Goal: Task Accomplishment & Management: Manage account settings

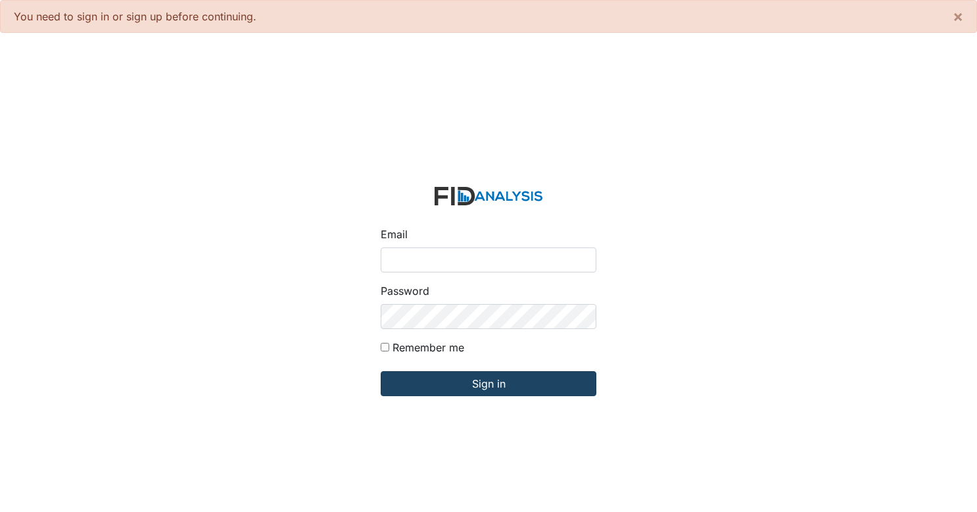
type input "[EMAIL_ADDRESS][DOMAIN_NAME]"
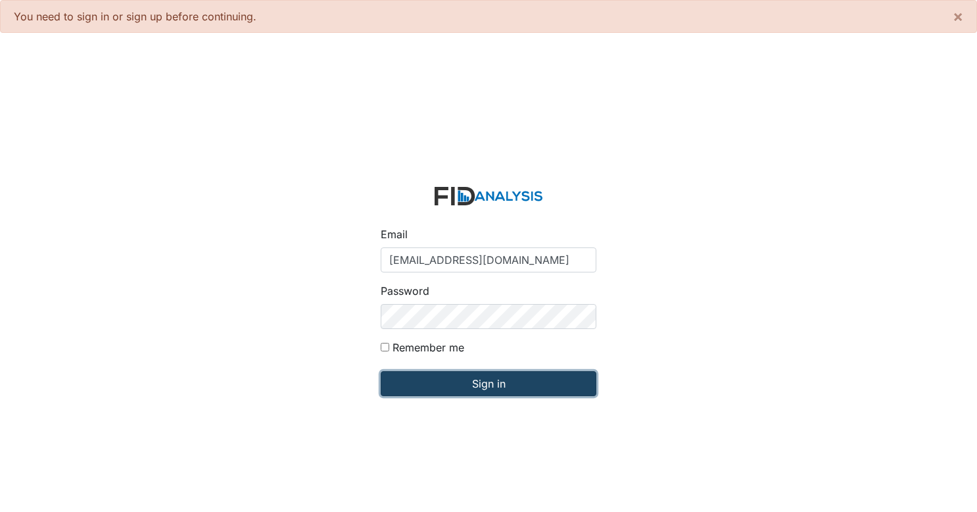
click at [550, 380] on input "Sign in" at bounding box center [489, 383] width 216 height 25
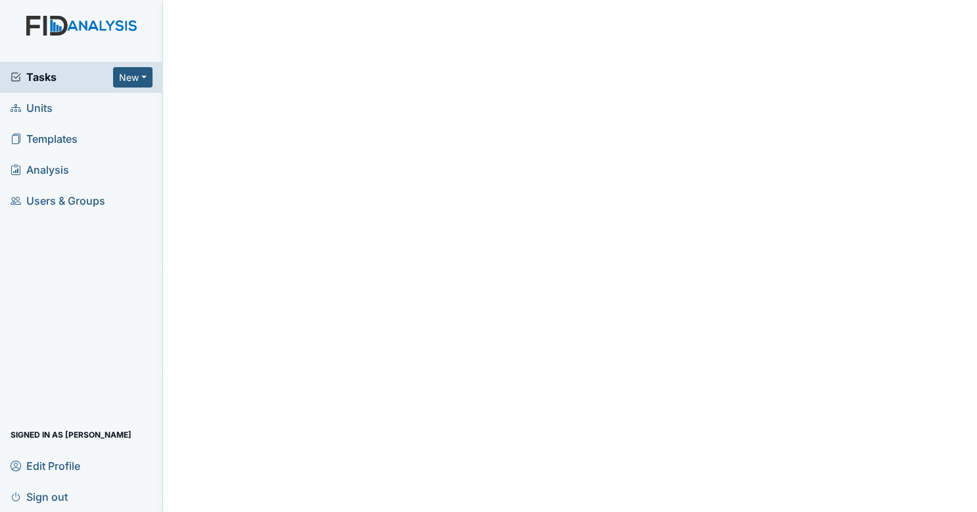
click at [84, 82] on span "Tasks" at bounding box center [62, 77] width 103 height 16
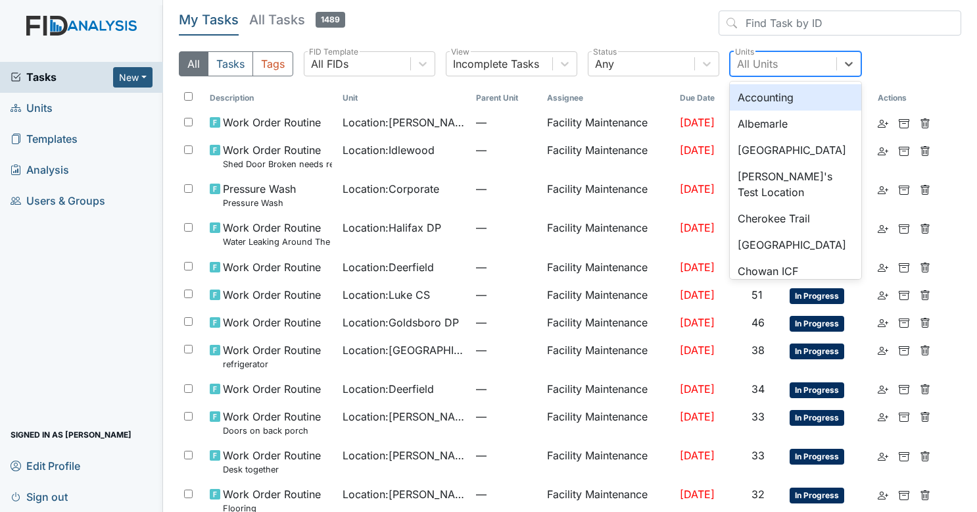
click at [760, 68] on div "All Units" at bounding box center [757, 64] width 41 height 16
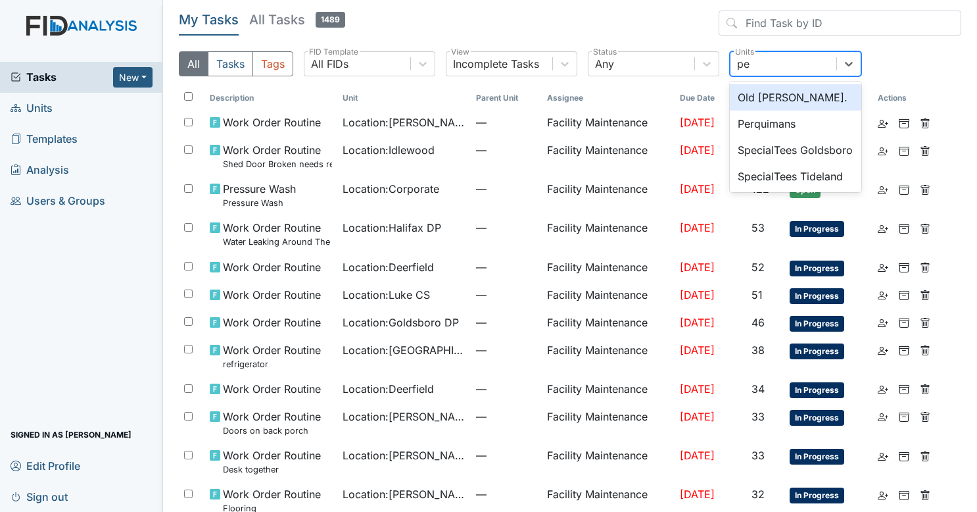
type input "per"
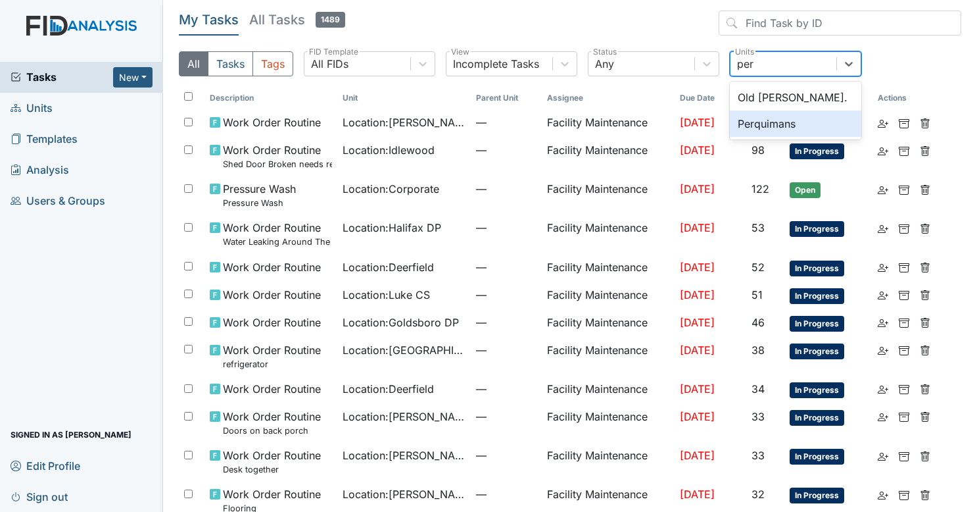
click at [762, 137] on div "Old Roper Rd. Perquimans" at bounding box center [796, 111] width 132 height 58
click at [769, 122] on div "Perquimans" at bounding box center [796, 124] width 132 height 26
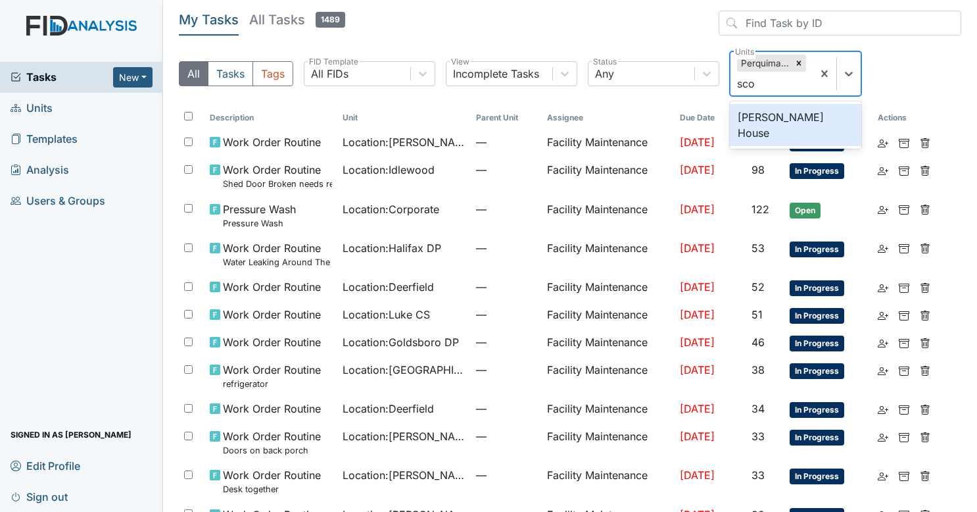
type input "scot"
click at [769, 122] on div "Scott House" at bounding box center [796, 125] width 132 height 42
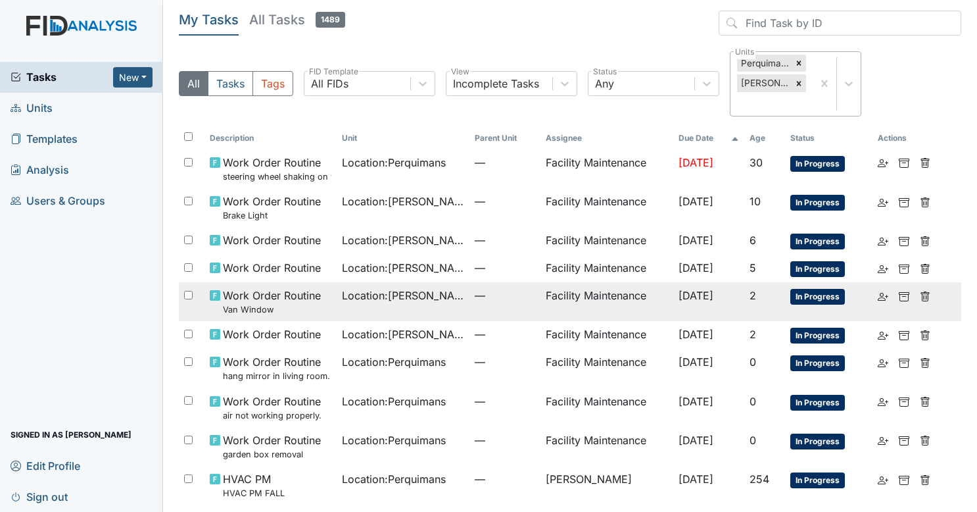
drag, startPoint x: 363, startPoint y: 297, endPoint x: 345, endPoint y: 295, distance: 18.6
click at [345, 295] on span "Location : Scott House" at bounding box center [403, 295] width 122 height 16
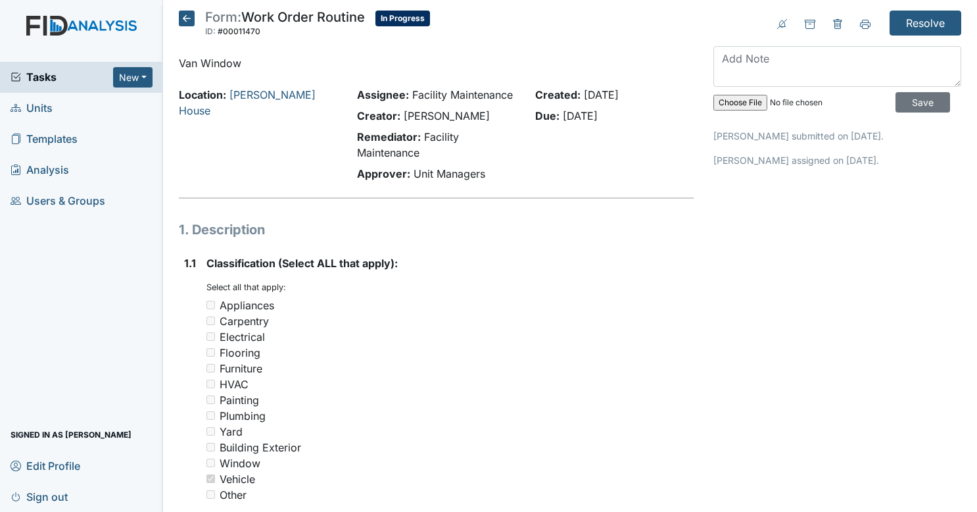
click at [189, 18] on icon at bounding box center [187, 19] width 16 height 16
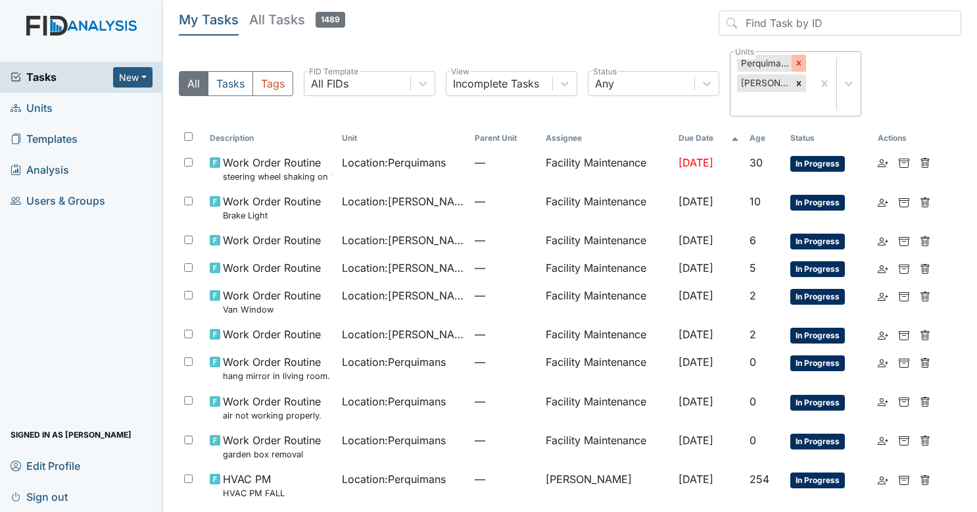
click at [796, 62] on icon at bounding box center [799, 63] width 9 height 9
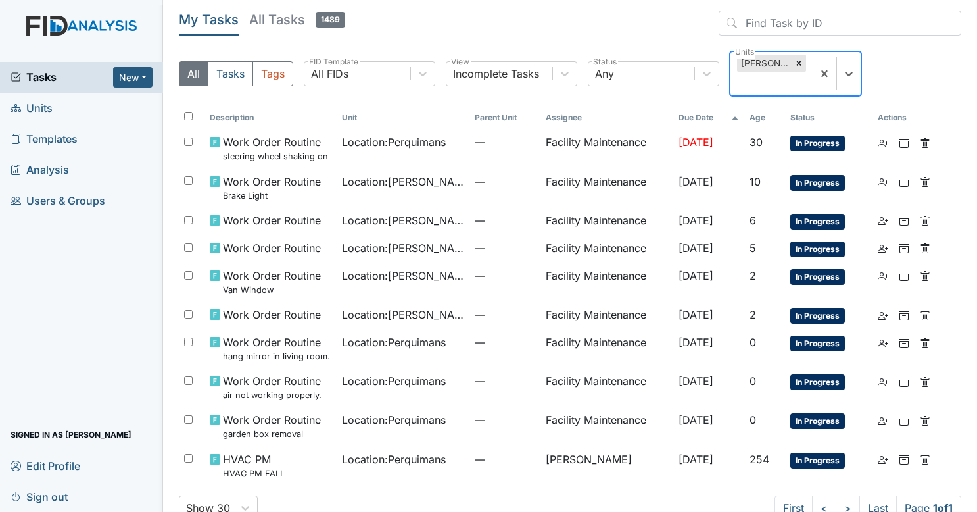
click at [796, 62] on icon at bounding box center [799, 63] width 9 height 9
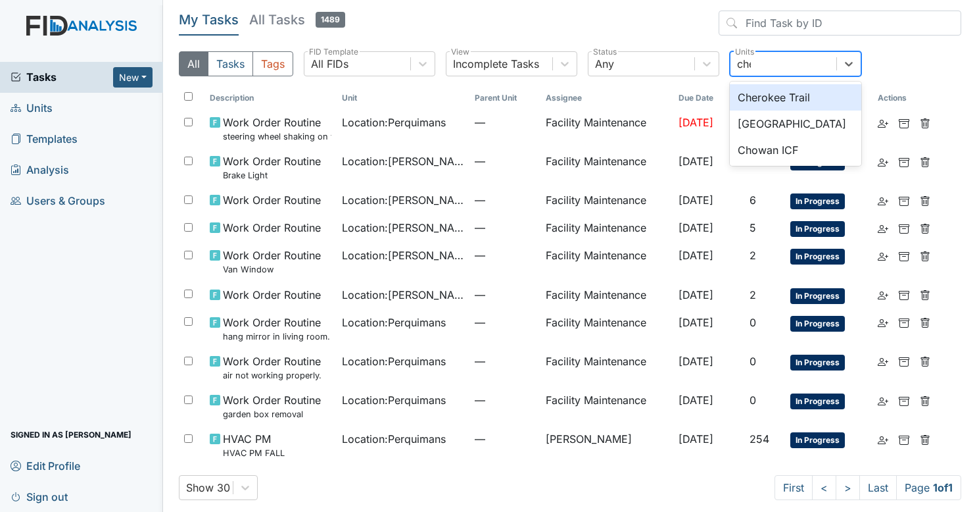
type input "cher"
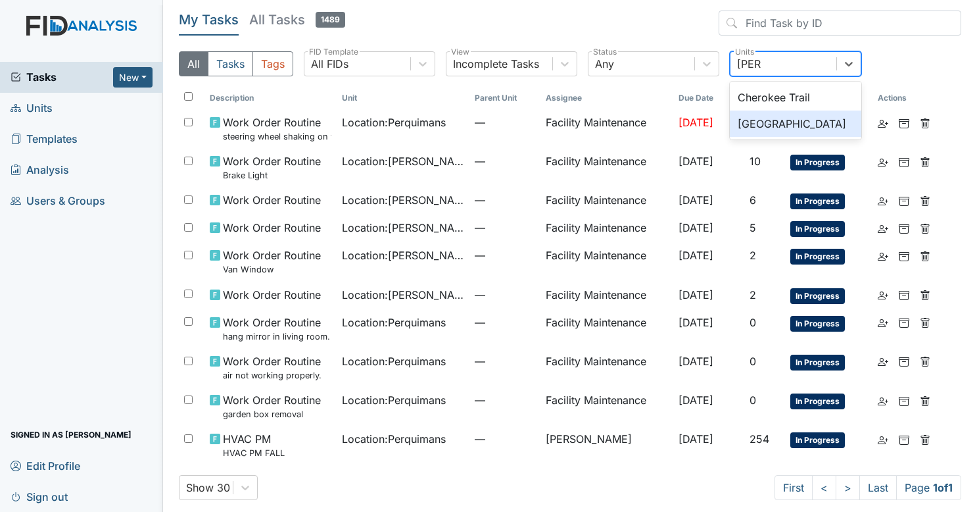
click at [768, 111] on div "[GEOGRAPHIC_DATA]" at bounding box center [796, 124] width 132 height 26
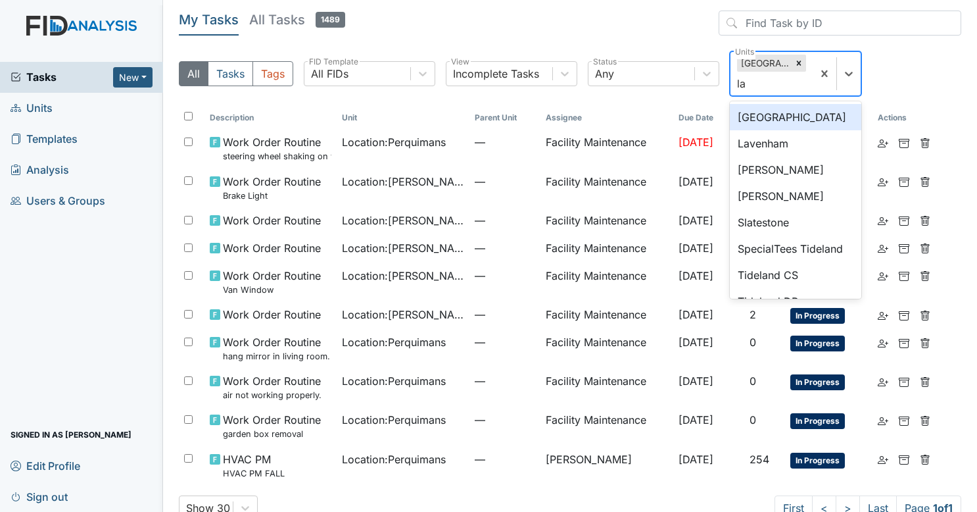
type input "lav"
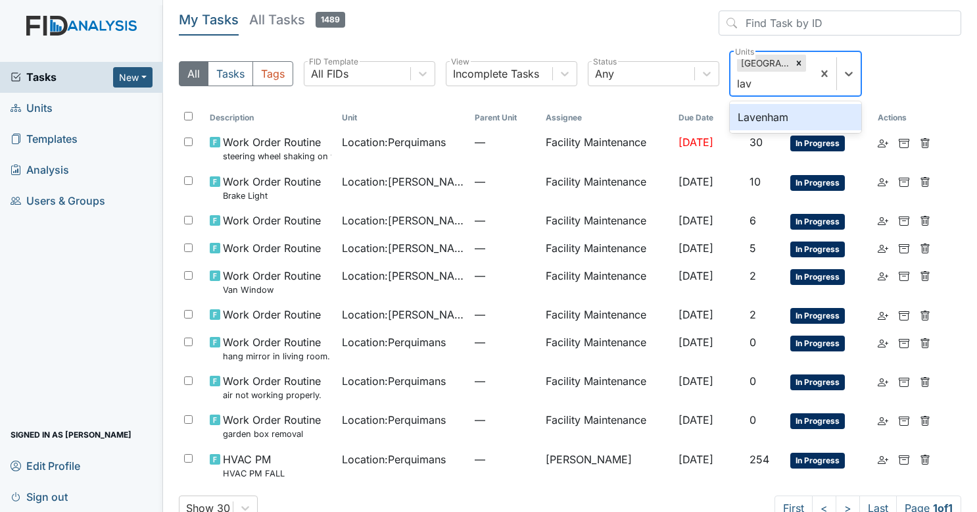
click at [768, 111] on div "Lavenham" at bounding box center [796, 117] width 132 height 26
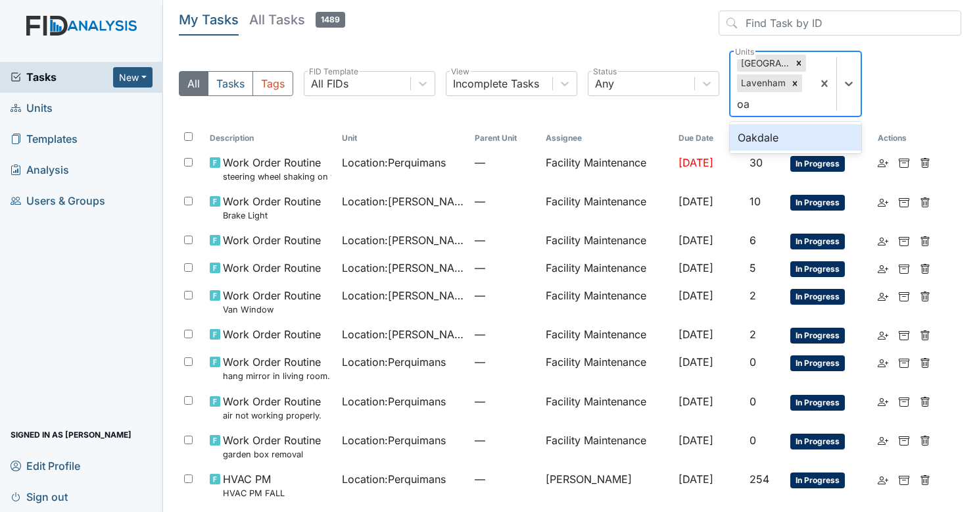
type input "oak"
click at [769, 147] on div "Oakdale" at bounding box center [796, 137] width 132 height 26
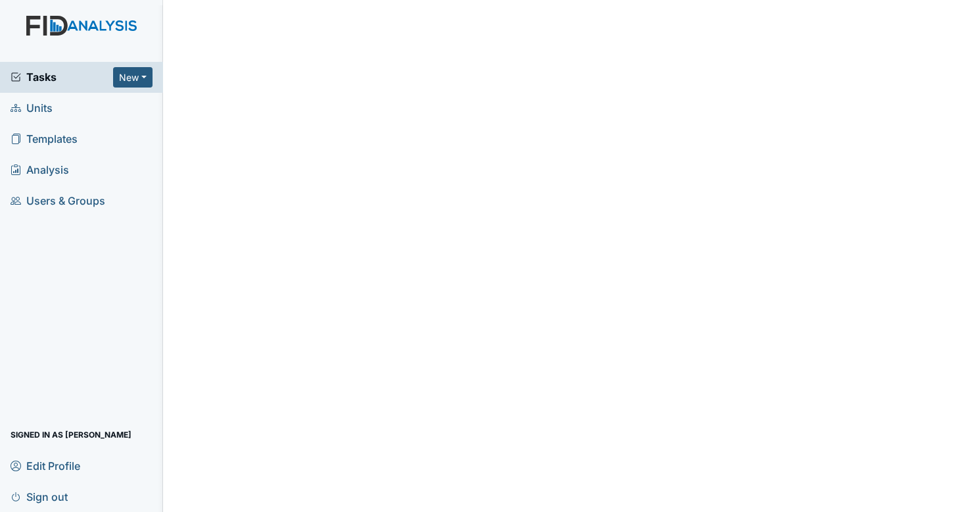
click at [54, 71] on span "Tasks" at bounding box center [62, 77] width 103 height 16
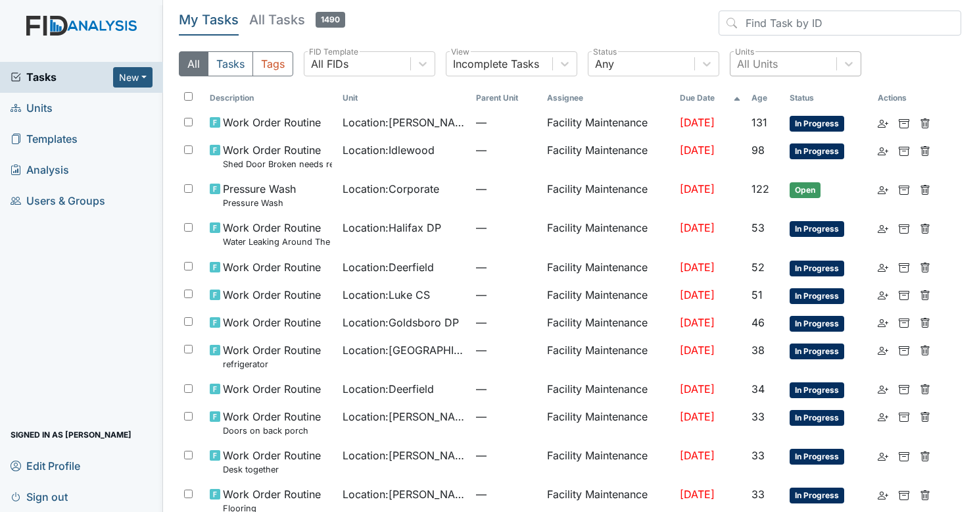
click at [770, 70] on div "All Units" at bounding box center [757, 64] width 41 height 16
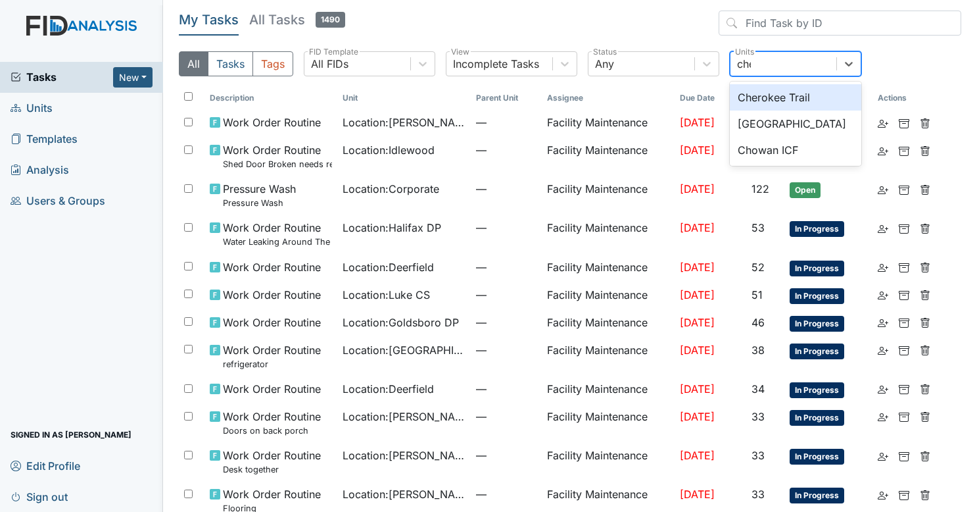
type input "cher"
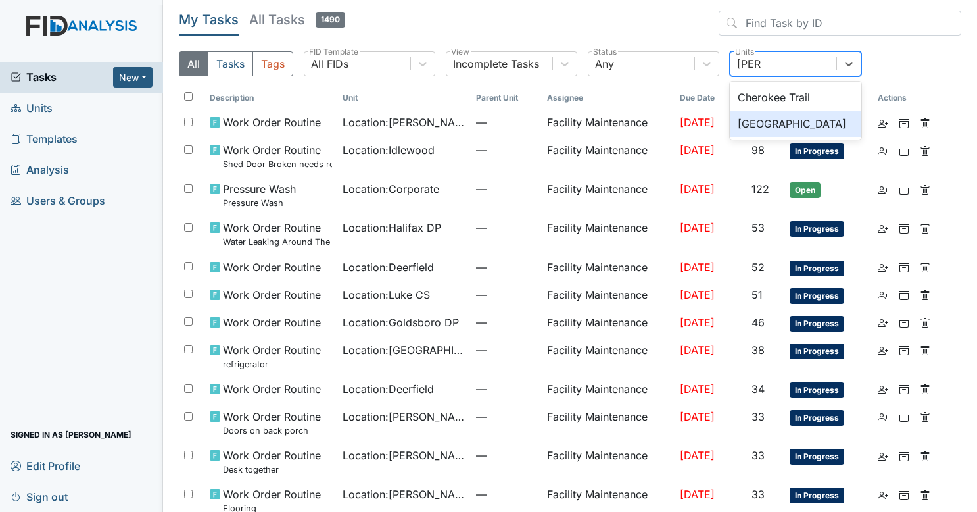
click at [763, 129] on div "[GEOGRAPHIC_DATA]" at bounding box center [796, 124] width 132 height 26
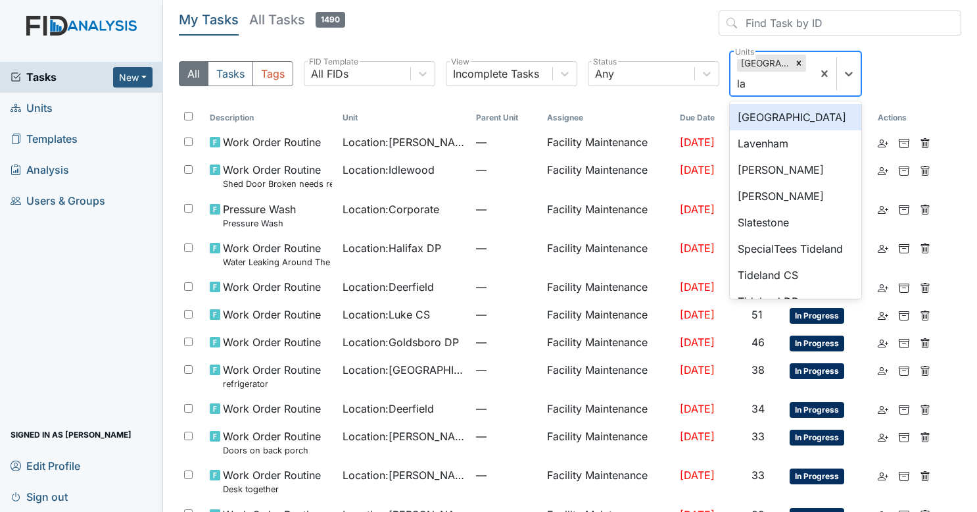
type input "lav"
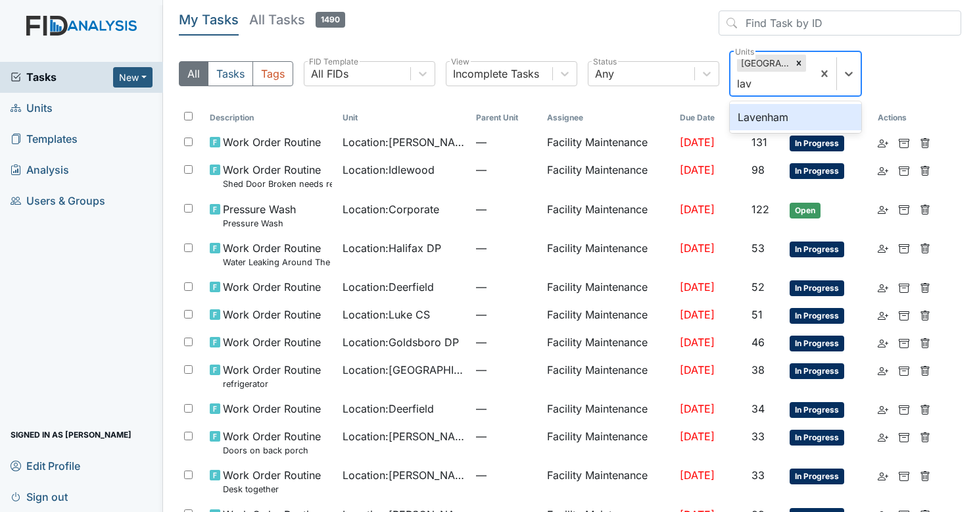
click at [767, 123] on div "Lavenham" at bounding box center [796, 117] width 132 height 26
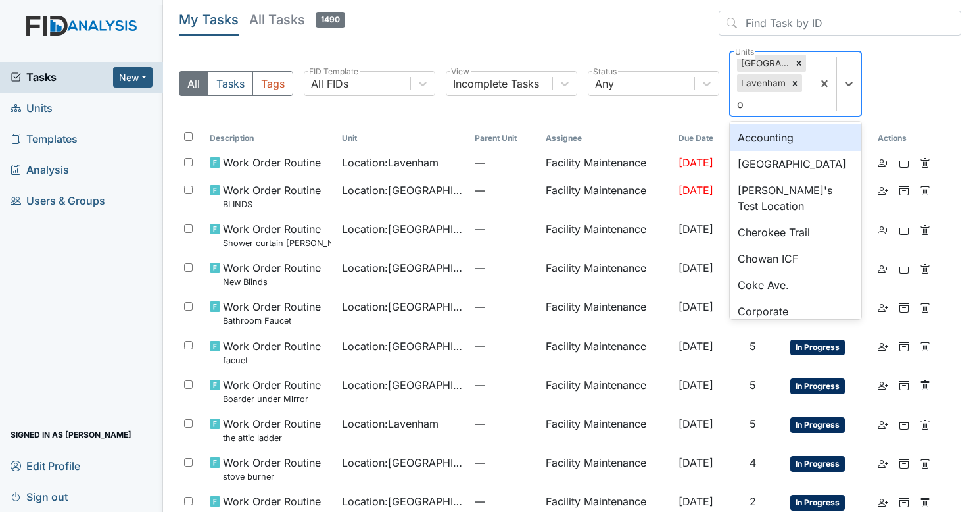
type input "oa"
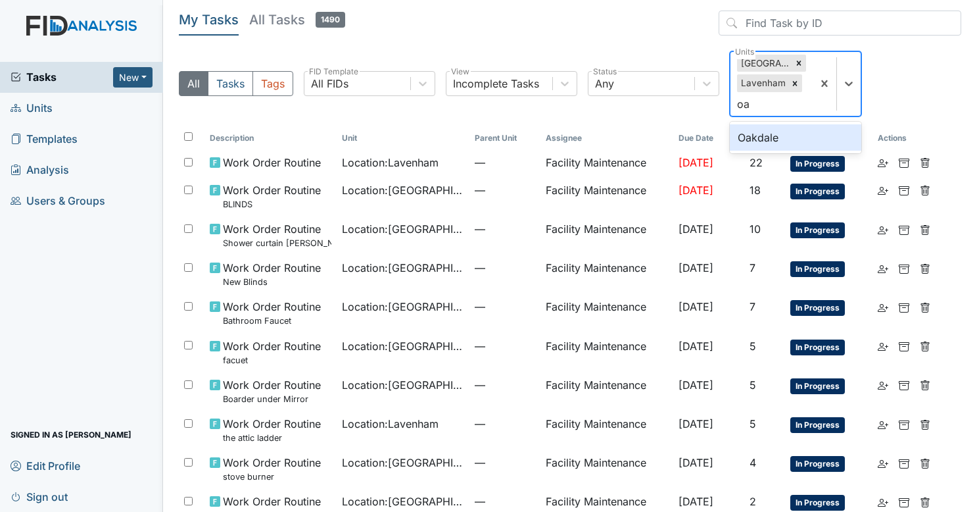
click at [789, 136] on div "Oakdale" at bounding box center [796, 137] width 132 height 26
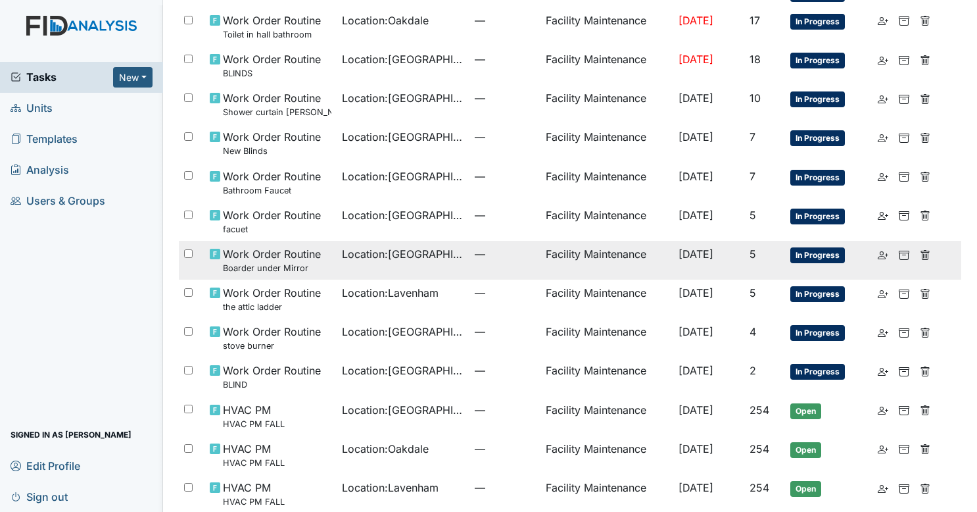
scroll to position [171, 0]
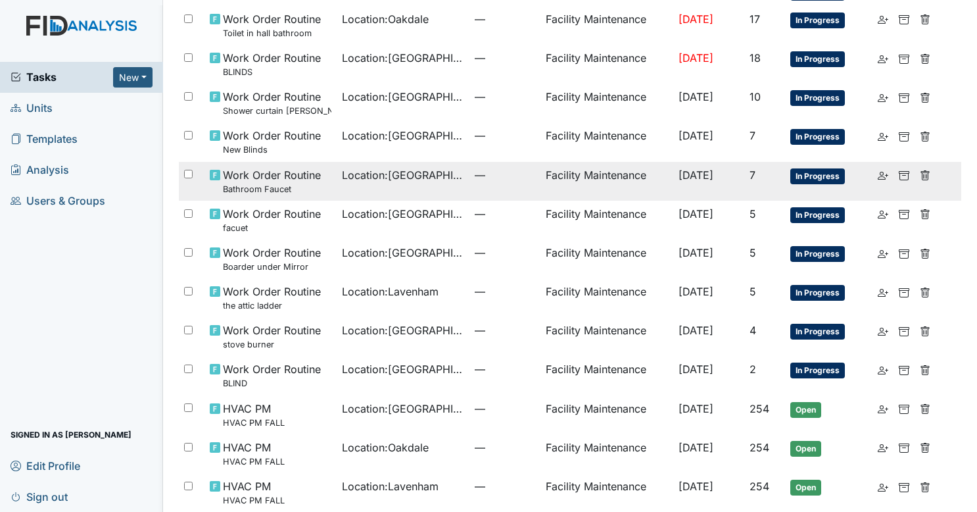
click at [496, 182] on td "—" at bounding box center [505, 181] width 71 height 39
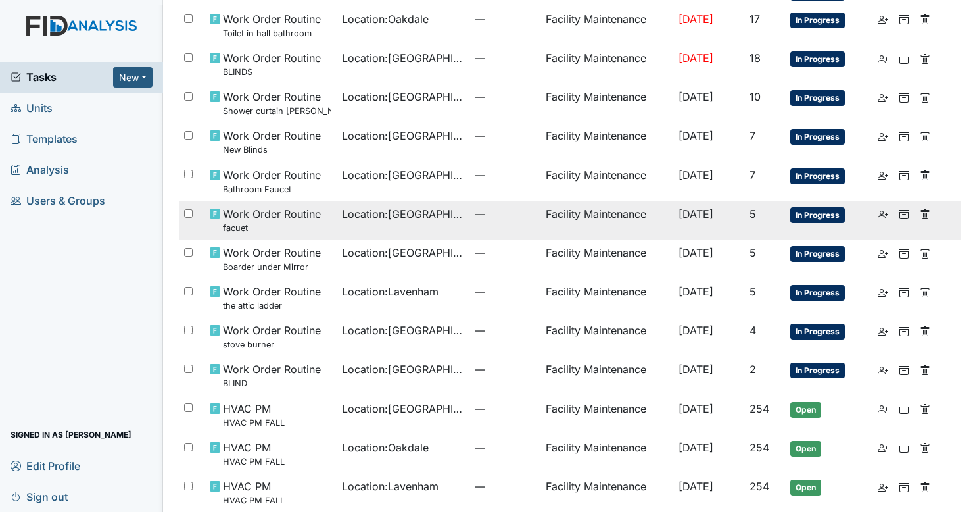
click at [409, 204] on td "Location : Cherry Lane" at bounding box center [403, 220] width 133 height 39
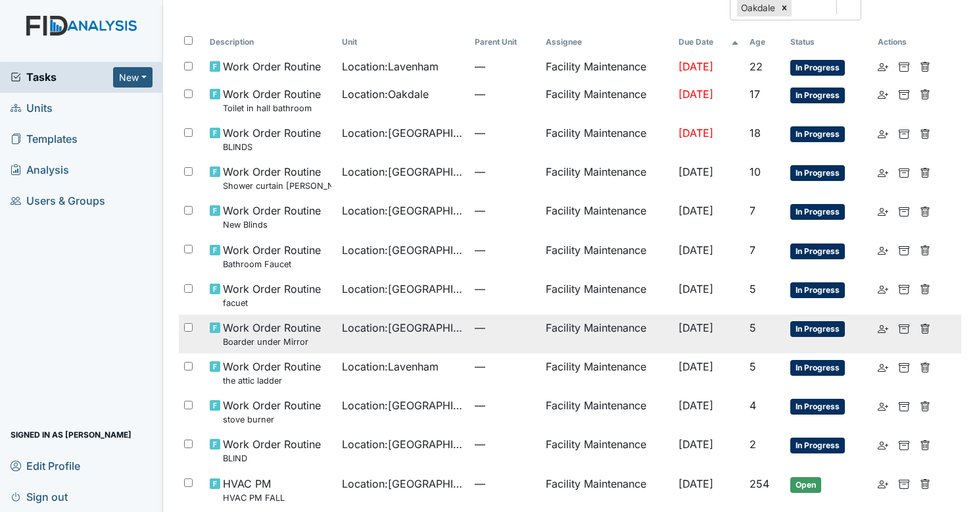
scroll to position [91, 0]
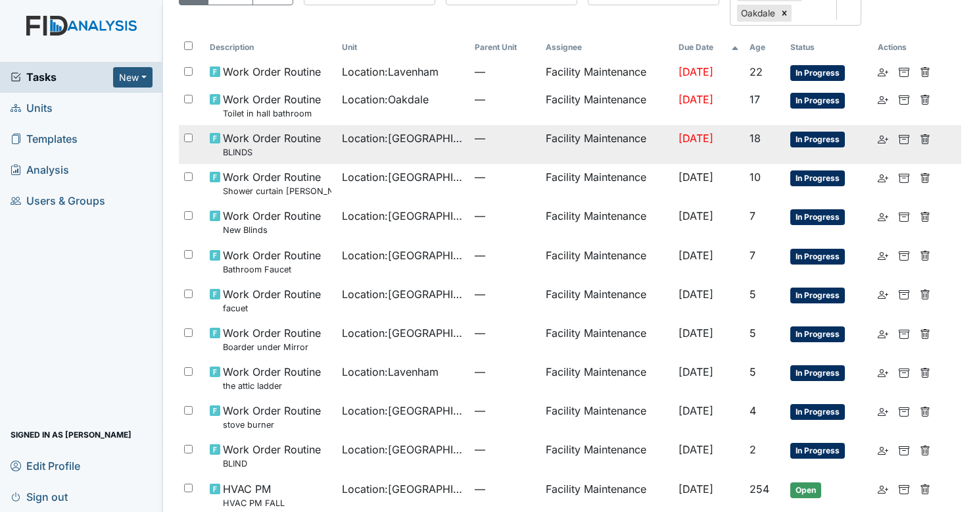
click at [414, 157] on td "Location : Cherry Lane" at bounding box center [403, 144] width 133 height 39
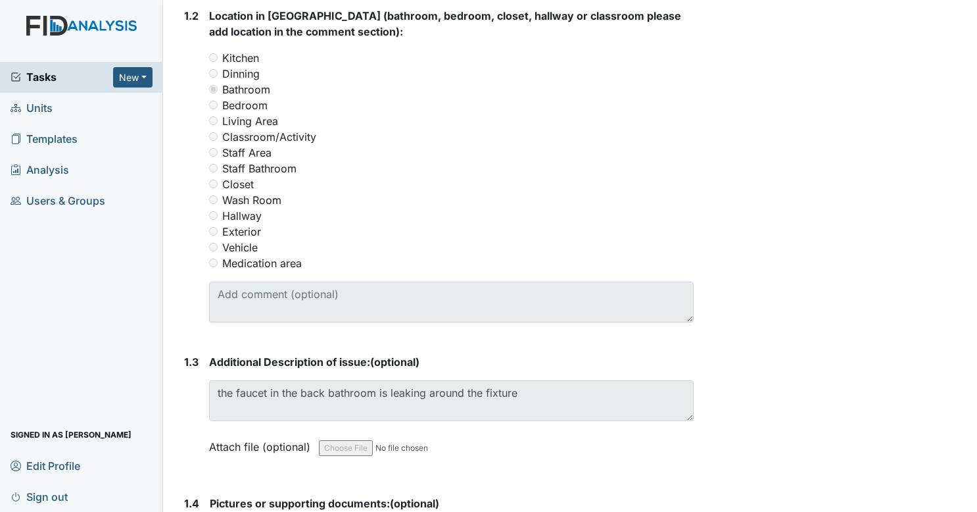
scroll to position [579, 0]
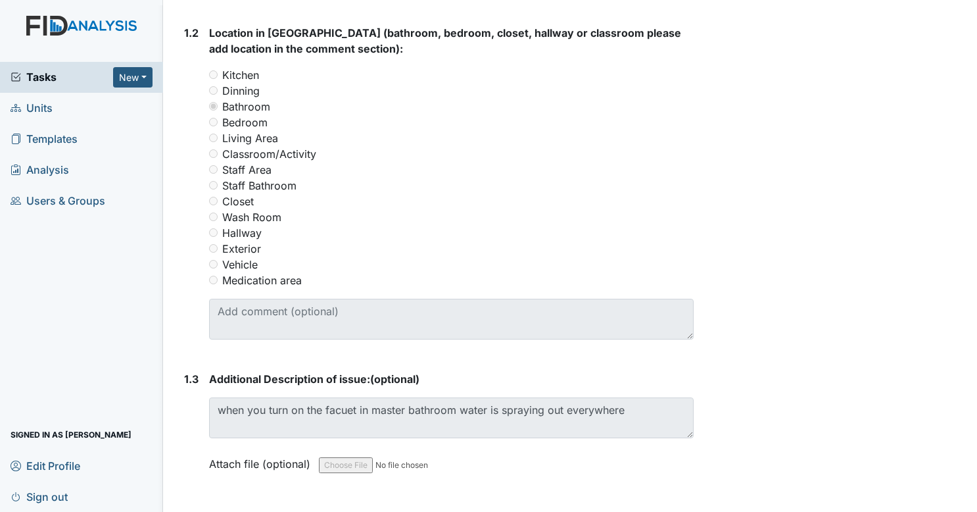
scroll to position [561, 0]
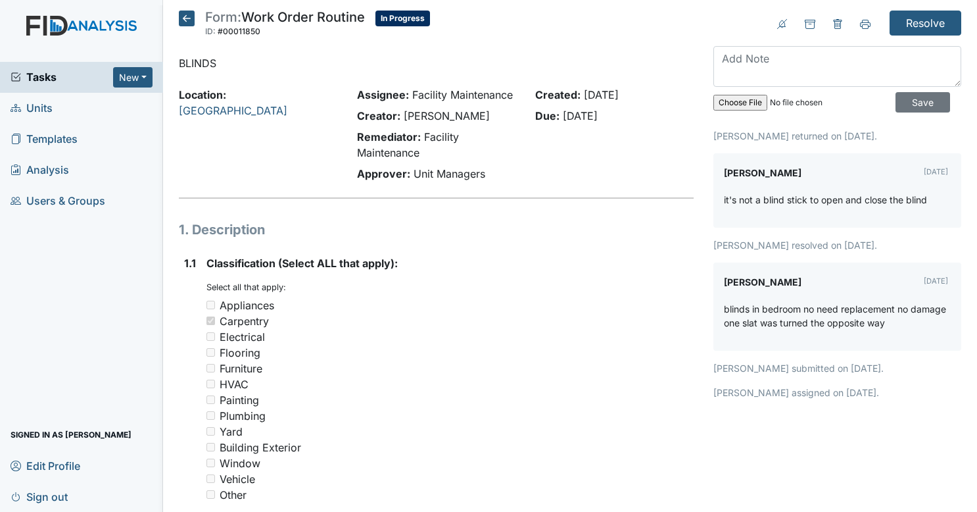
click at [183, 19] on icon at bounding box center [187, 19] width 16 height 16
